Goal: Task Accomplishment & Management: Manage account settings

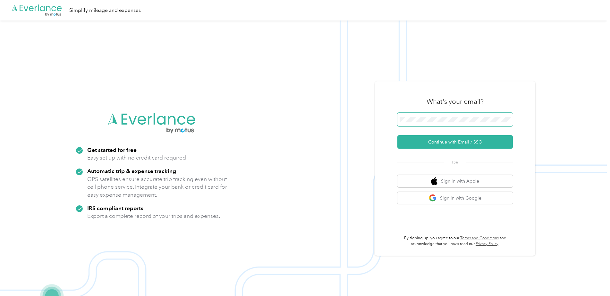
click at [421, 116] on span at bounding box center [454, 119] width 115 height 13
click at [435, 144] on button "Continue with Email / SSO" at bounding box center [454, 141] width 115 height 13
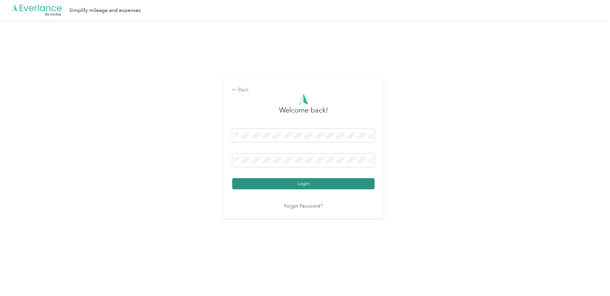
click at [302, 183] on button "Login" at bounding box center [303, 183] width 142 height 11
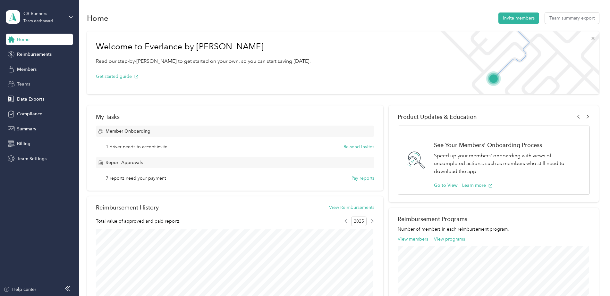
click at [53, 82] on div "Teams" at bounding box center [39, 85] width 67 height 12
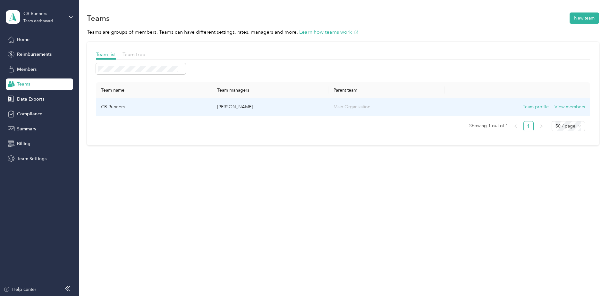
click at [259, 108] on p "[PERSON_NAME]" at bounding box center [270, 107] width 106 height 7
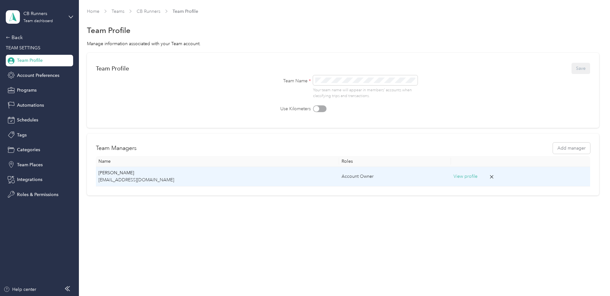
click at [171, 182] on p "[EMAIL_ADDRESS][DOMAIN_NAME]" at bounding box center [217, 180] width 238 height 7
click at [388, 180] on div "Account Owner" at bounding box center [394, 176] width 107 height 7
click at [453, 179] on button "View profile" at bounding box center [465, 176] width 24 height 7
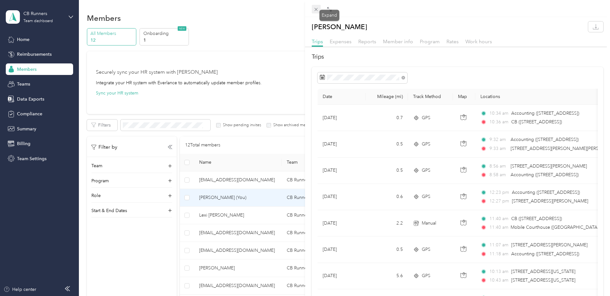
click at [320, 296] on div "Drag to resize Click to close [PERSON_NAME] Trips Expenses Reports Member info …" at bounding box center [303, 296] width 606 height 0
click at [316, 10] on icon at bounding box center [315, 9] width 3 height 3
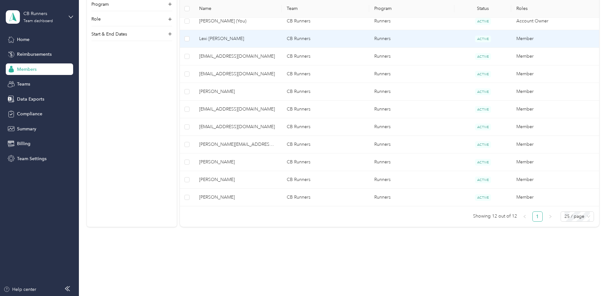
scroll to position [179, 0]
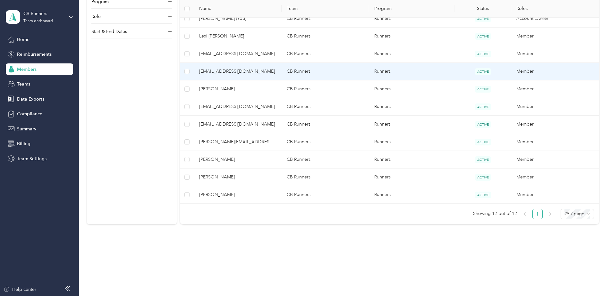
click at [232, 78] on td "[EMAIL_ADDRESS][DOMAIN_NAME]" at bounding box center [238, 72] width 88 height 18
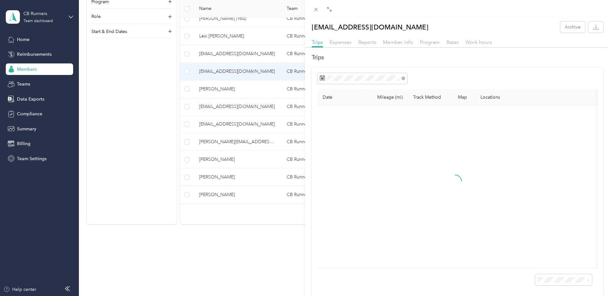
click at [357, 48] on div at bounding box center [457, 50] width 305 height 4
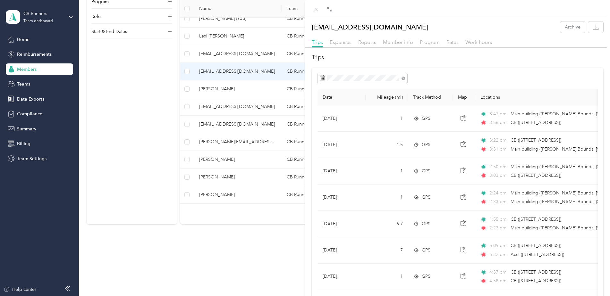
click at [359, 46] on div "Trips Expenses Reports Member info Program Rates Work hours" at bounding box center [457, 42] width 305 height 9
click at [362, 41] on span "Reports" at bounding box center [367, 42] width 18 height 6
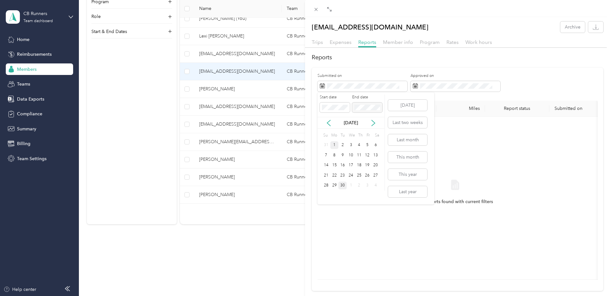
click at [337, 144] on div "1" at bounding box center [334, 145] width 8 height 8
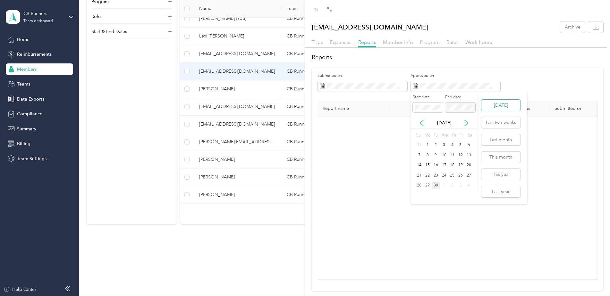
click at [509, 108] on button "[DATE]" at bounding box center [500, 105] width 39 height 11
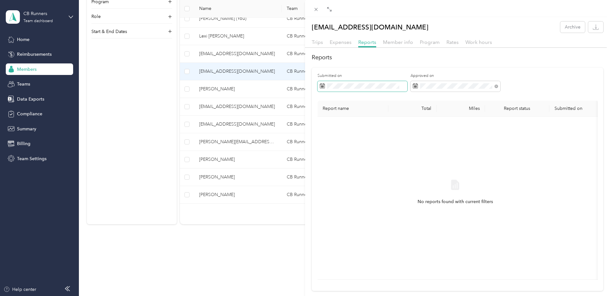
click at [391, 90] on span at bounding box center [362, 86] width 90 height 11
click at [335, 143] on div "1" at bounding box center [334, 145] width 8 height 8
click at [536, 113] on th "Report status" at bounding box center [517, 109] width 64 height 16
click at [334, 147] on div "1" at bounding box center [334, 145] width 8 height 8
click at [344, 185] on div "30" at bounding box center [342, 186] width 8 height 8
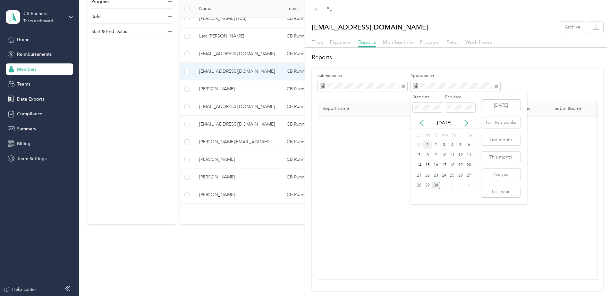
click at [427, 144] on div "1" at bounding box center [427, 145] width 8 height 8
click at [438, 185] on div "30" at bounding box center [435, 186] width 8 height 8
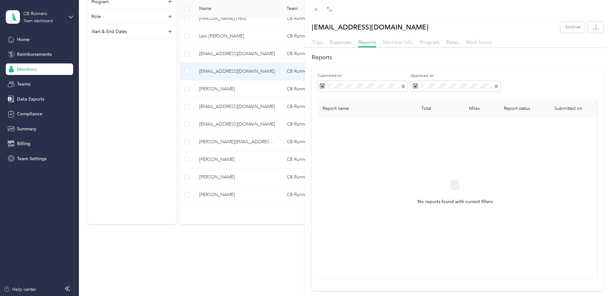
click at [404, 43] on span "Member info" at bounding box center [398, 42] width 30 height 6
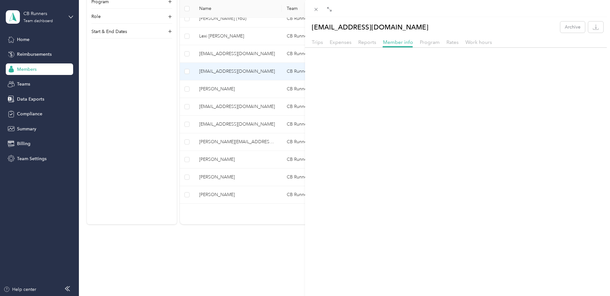
click at [325, 40] on div "Trips Expenses Reports Member info Program Rates Work hours" at bounding box center [457, 42] width 305 height 9
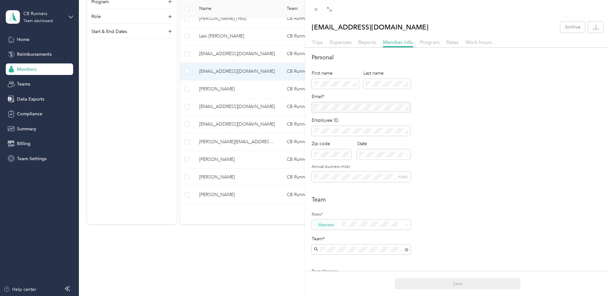
click at [347, 45] on div "Expenses" at bounding box center [341, 42] width 22 height 8
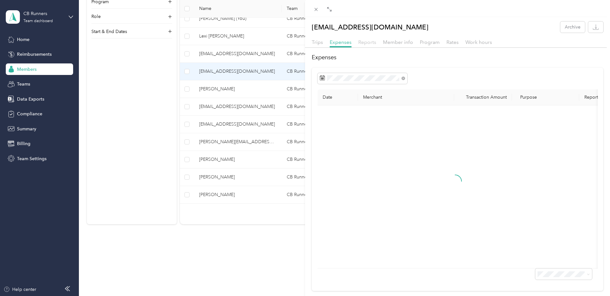
click at [374, 45] on span "Reports" at bounding box center [367, 42] width 18 height 6
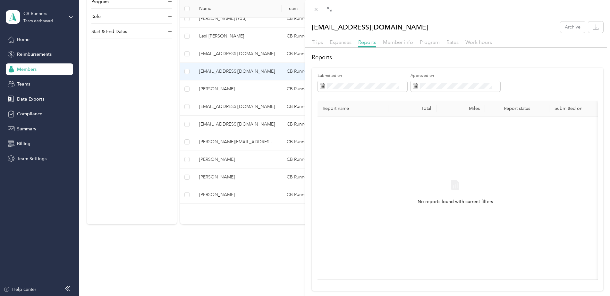
click at [231, 94] on div "[EMAIL_ADDRESS][DOMAIN_NAME] Archive Trips Expenses Reports Member info Program…" at bounding box center [305, 148] width 610 height 296
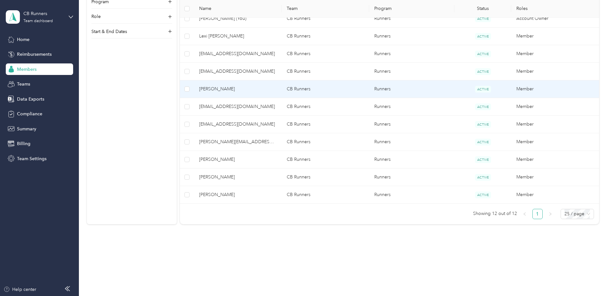
click at [231, 94] on td "[PERSON_NAME]" at bounding box center [238, 89] width 88 height 18
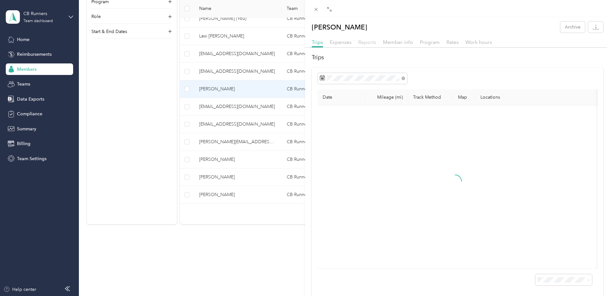
click at [369, 42] on span "Reports" at bounding box center [367, 42] width 18 height 6
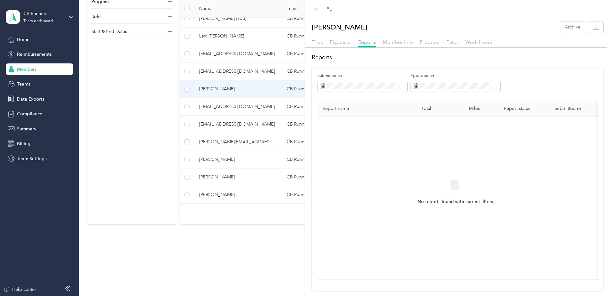
click at [235, 107] on div "[PERSON_NAME] Archive Trips Expenses Reports Member info Program Rates Work hou…" at bounding box center [305, 148] width 610 height 296
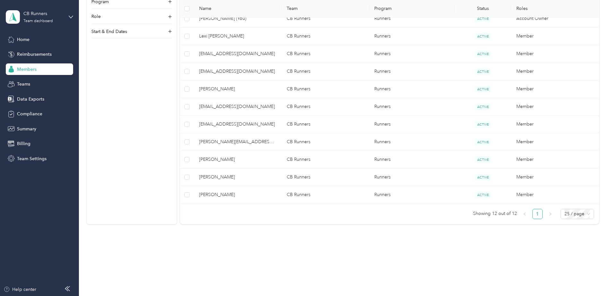
click at [235, 127] on span "[EMAIL_ADDRESS][DOMAIN_NAME]" at bounding box center [237, 124] width 77 height 7
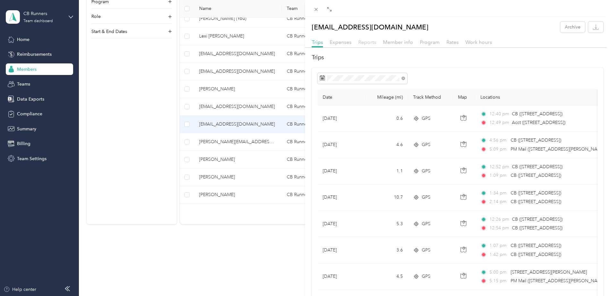
click at [366, 43] on span "Reports" at bounding box center [367, 42] width 18 height 6
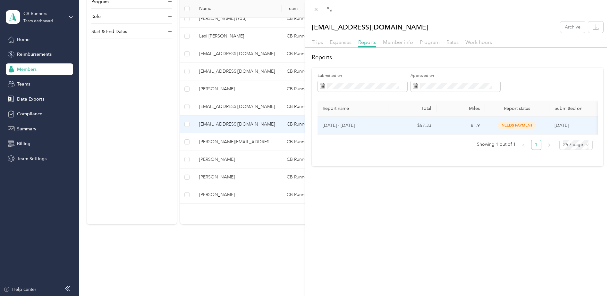
click at [370, 132] on td "[DATE] - [DATE]" at bounding box center [352, 126] width 71 height 18
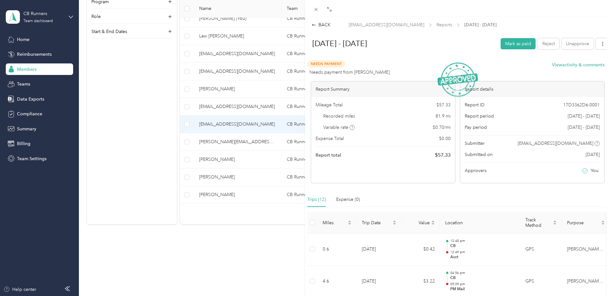
click at [213, 148] on div "BACK [EMAIL_ADDRESS][DOMAIN_NAME] Reports [DATE] - [DATE] [DATE] - [DATE] Mark …" at bounding box center [305, 148] width 610 height 296
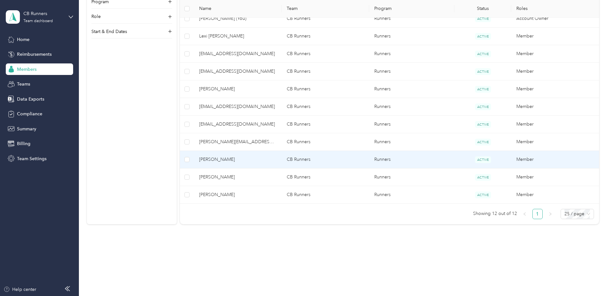
click at [219, 163] on span "[PERSON_NAME]" at bounding box center [237, 159] width 77 height 7
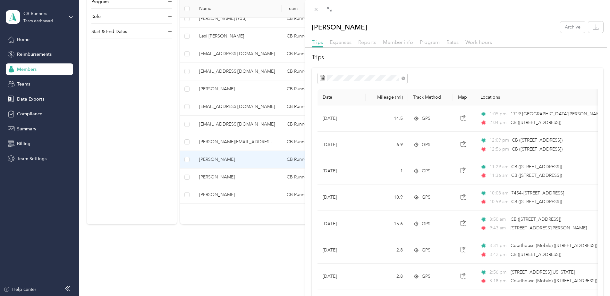
click at [358, 43] on span "Reports" at bounding box center [367, 42] width 18 height 6
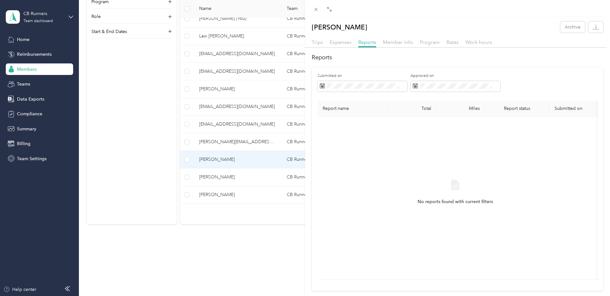
click at [219, 178] on div "[PERSON_NAME] Archive Trips Expenses Reports Member info Program Rates Work hou…" at bounding box center [305, 148] width 610 height 296
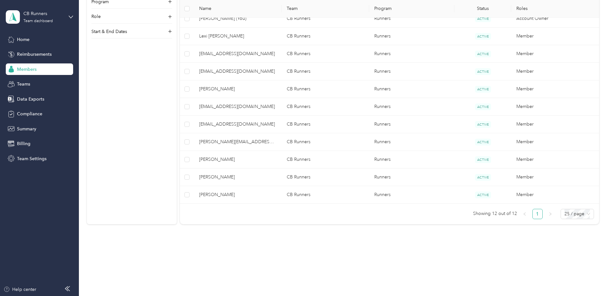
click at [220, 179] on div at bounding box center [305, 148] width 610 height 296
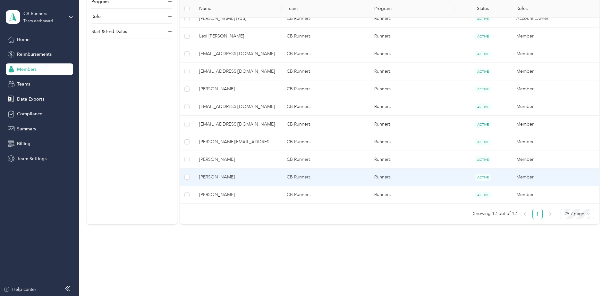
click at [221, 179] on span "[PERSON_NAME]" at bounding box center [237, 177] width 77 height 7
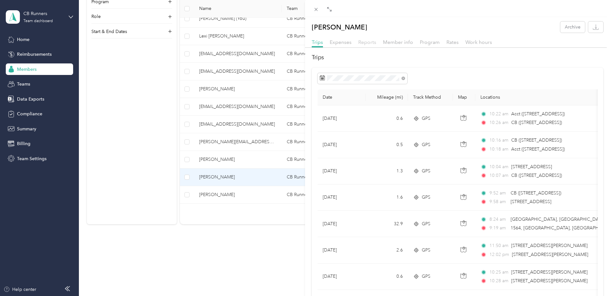
click at [370, 45] on span "Reports" at bounding box center [367, 42] width 18 height 6
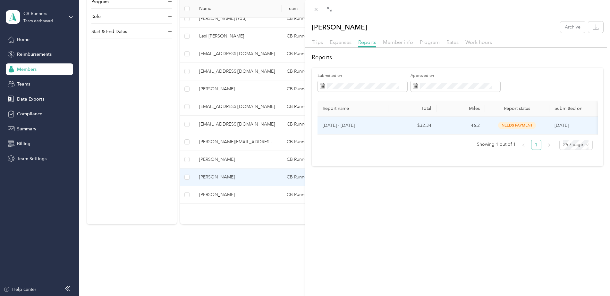
click at [355, 124] on p "[DATE] - [DATE]" at bounding box center [352, 125] width 61 height 7
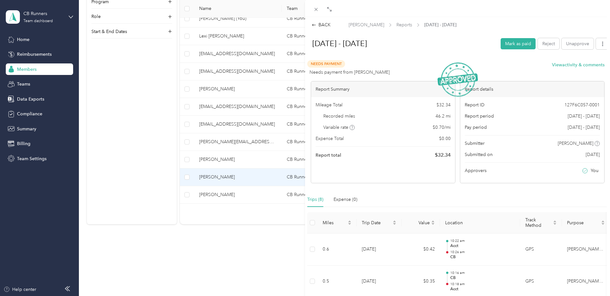
click at [246, 197] on div "BACK [PERSON_NAME] Reports [DATE] - [DATE] [DATE] - [DATE] Mark as paid Reject …" at bounding box center [305, 148] width 610 height 296
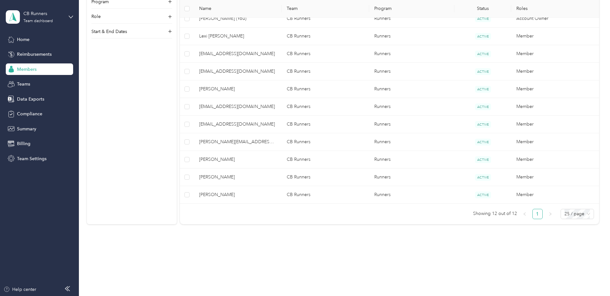
click at [246, 197] on div at bounding box center [305, 148] width 610 height 296
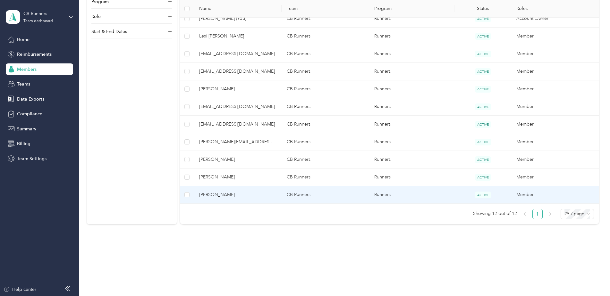
click at [248, 196] on span "[PERSON_NAME]" at bounding box center [237, 194] width 77 height 7
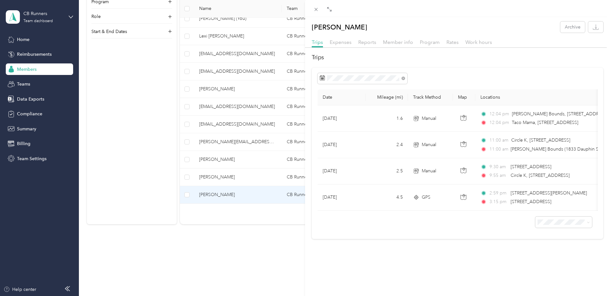
click at [217, 102] on div "[PERSON_NAME] Archive Trips Expenses Reports Member info Program Rates Work hou…" at bounding box center [305, 148] width 610 height 296
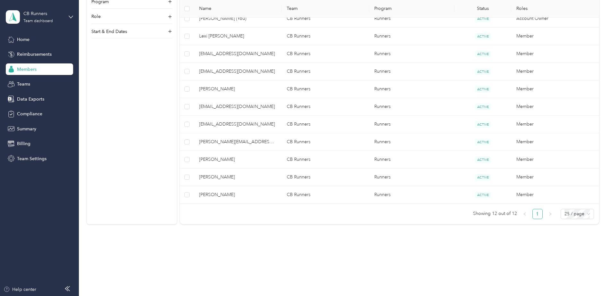
click at [218, 91] on div at bounding box center [305, 148] width 610 height 296
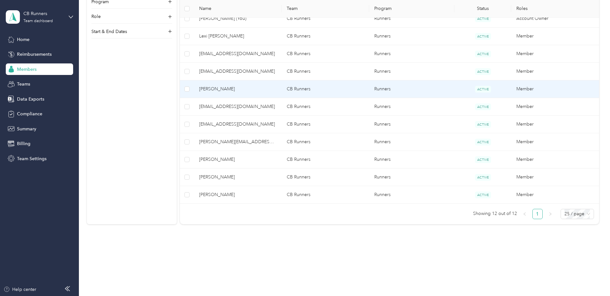
click at [227, 87] on span "[PERSON_NAME]" at bounding box center [237, 89] width 77 height 7
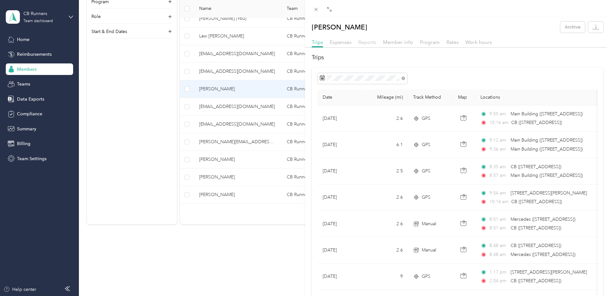
click at [372, 40] on span "Reports" at bounding box center [367, 42] width 18 height 6
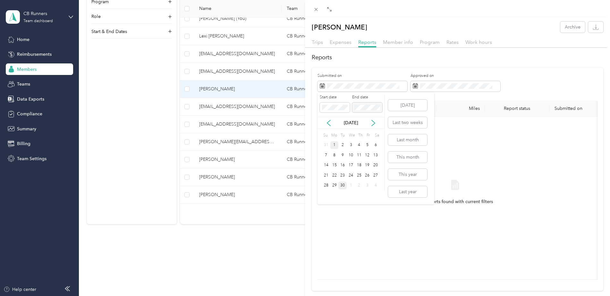
click at [333, 143] on div "1" at bounding box center [334, 145] width 8 height 8
click at [341, 184] on div "30" at bounding box center [342, 186] width 8 height 8
click at [424, 89] on span at bounding box center [455, 86] width 90 height 11
click at [415, 86] on rect at bounding box center [415, 85] width 1 height 1
click at [226, 94] on div "[PERSON_NAME] Archive Trips Expenses Reports Member info Program Rates Work hou…" at bounding box center [305, 148] width 610 height 296
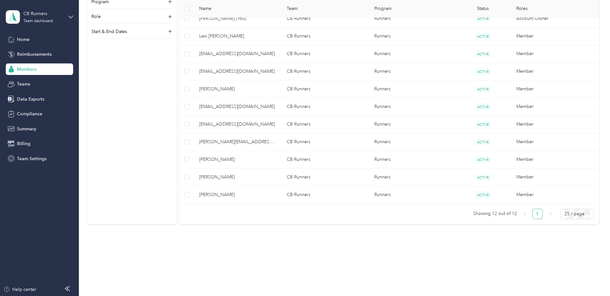
click at [223, 109] on div at bounding box center [305, 148] width 610 height 296
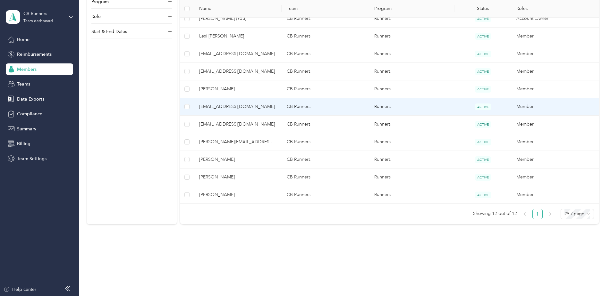
click at [222, 93] on td "[PERSON_NAME]" at bounding box center [238, 89] width 88 height 18
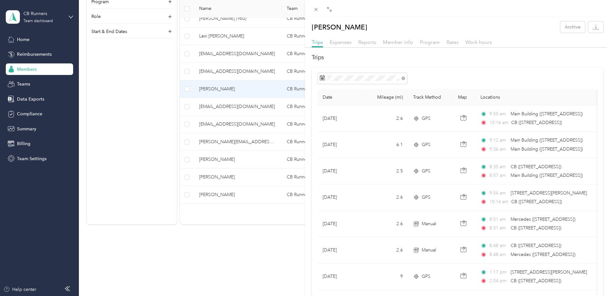
click at [357, 39] on div "Trips Expenses Reports Member info Program Rates Work hours" at bounding box center [457, 42] width 305 height 9
click at [359, 41] on span "Reports" at bounding box center [367, 42] width 18 height 6
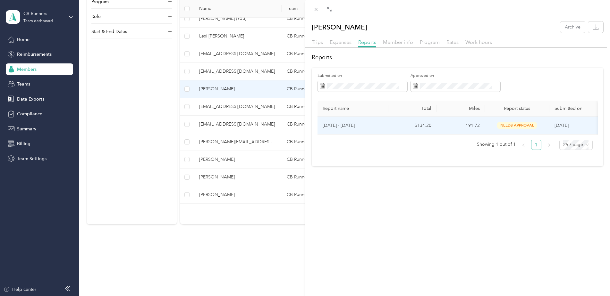
click at [416, 128] on td "$134.20" at bounding box center [412, 126] width 48 height 18
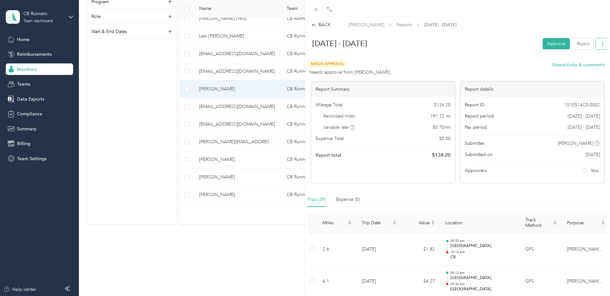
click at [600, 42] on icon "button" at bounding box center [602, 44] width 4 height 4
click at [591, 64] on div "Download" at bounding box center [581, 67] width 38 height 7
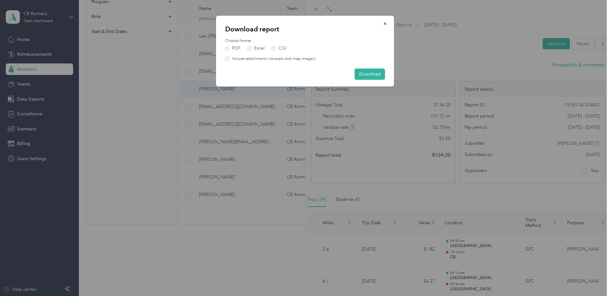
click at [240, 60] on label "Include attachments (receipts and map images)" at bounding box center [273, 59] width 86 height 6
click at [355, 72] on button "Download" at bounding box center [370, 74] width 30 height 11
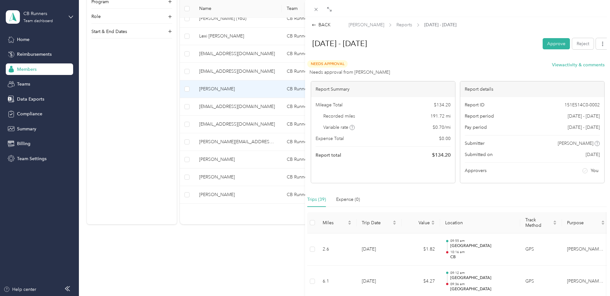
click at [223, 198] on div "BACK [PERSON_NAME] Reports [DATE] - [DATE] [DATE] - [DATE] Approve Reject Needs…" at bounding box center [305, 148] width 610 height 296
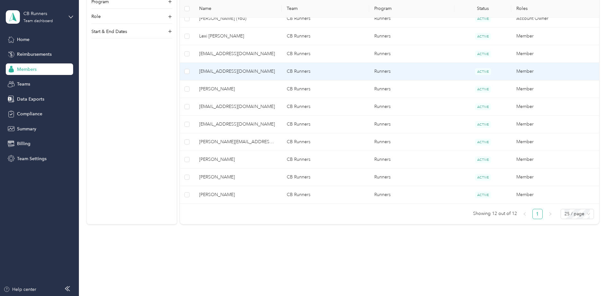
click at [220, 70] on span "[EMAIL_ADDRESS][DOMAIN_NAME]" at bounding box center [237, 71] width 77 height 7
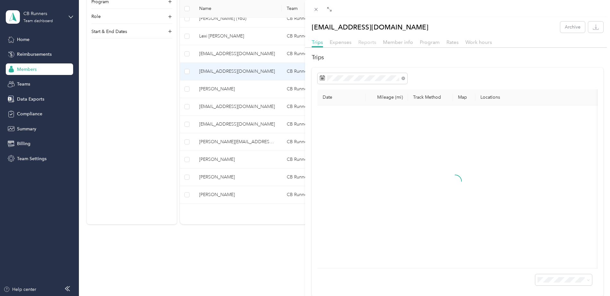
click at [366, 40] on span "Reports" at bounding box center [367, 42] width 18 height 6
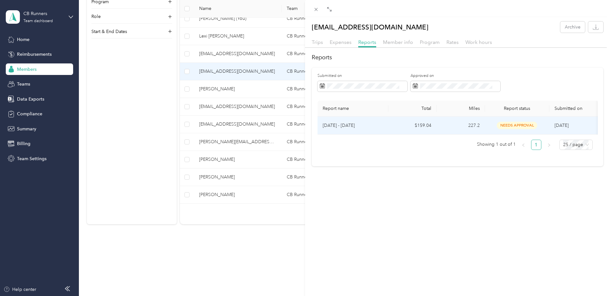
click at [369, 129] on td "[DATE] - [DATE]" at bounding box center [352, 126] width 71 height 18
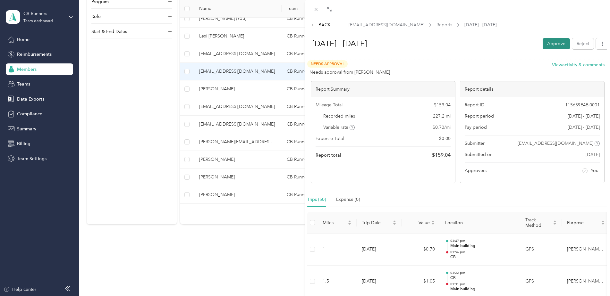
click at [548, 42] on button "Approve" at bounding box center [555, 43] width 27 height 11
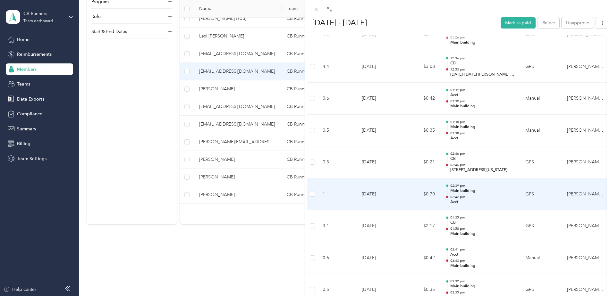
scroll to position [972, 0]
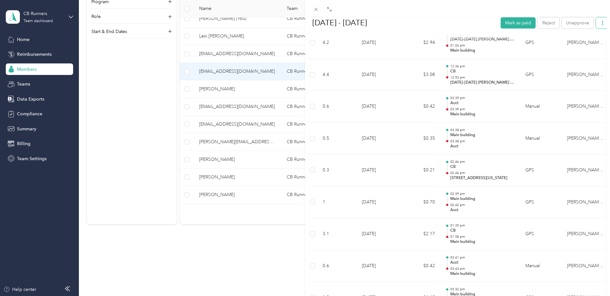
click at [600, 21] on icon "button" at bounding box center [602, 23] width 4 height 4
click at [562, 47] on icon at bounding box center [564, 47] width 4 height 1
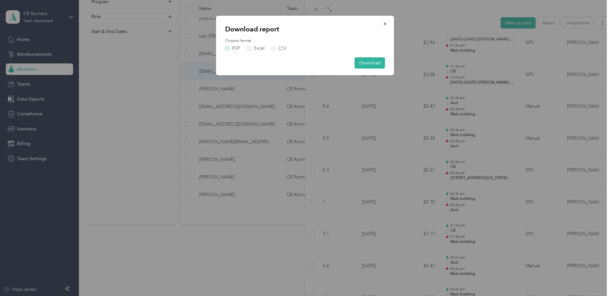
click at [229, 49] on label "PDF" at bounding box center [232, 48] width 15 height 4
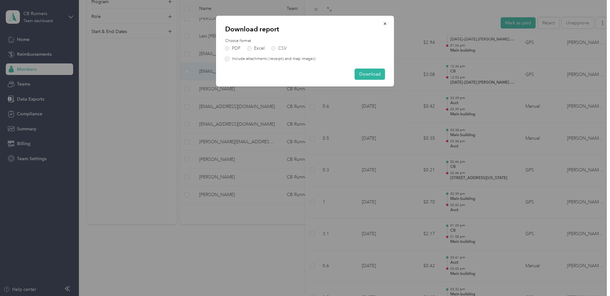
click at [234, 61] on label "Include attachments (receipts and map images)" at bounding box center [273, 59] width 86 height 6
click at [373, 72] on button "Download" at bounding box center [370, 74] width 30 height 11
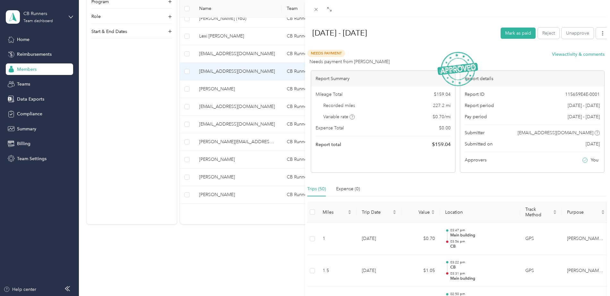
scroll to position [0, 0]
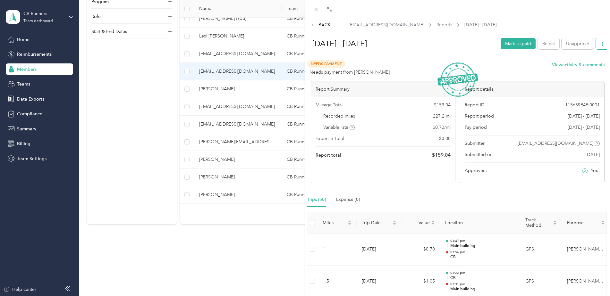
click at [600, 46] on span "button" at bounding box center [602, 43] width 4 height 5
click at [569, 68] on span "Download" at bounding box center [579, 67] width 21 height 7
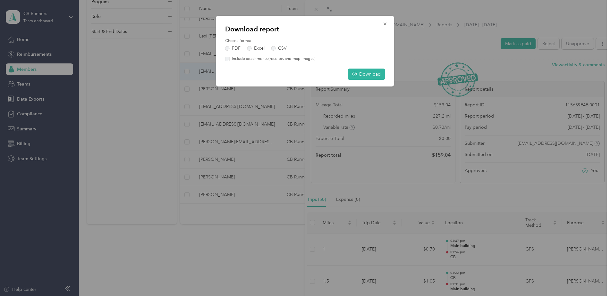
click at [285, 58] on label "Include attachments (receipts and map images)" at bounding box center [273, 59] width 86 height 6
click at [364, 76] on button "Download" at bounding box center [366, 74] width 37 height 11
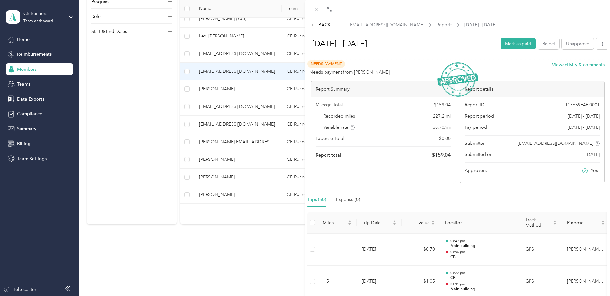
click at [388, 296] on div "Drag to resize Click to close BACK [EMAIL_ADDRESS][DOMAIN_NAME] Reports [DATE] …" at bounding box center [303, 296] width 606 height 0
